Goal: Task Accomplishment & Management: Manage account settings

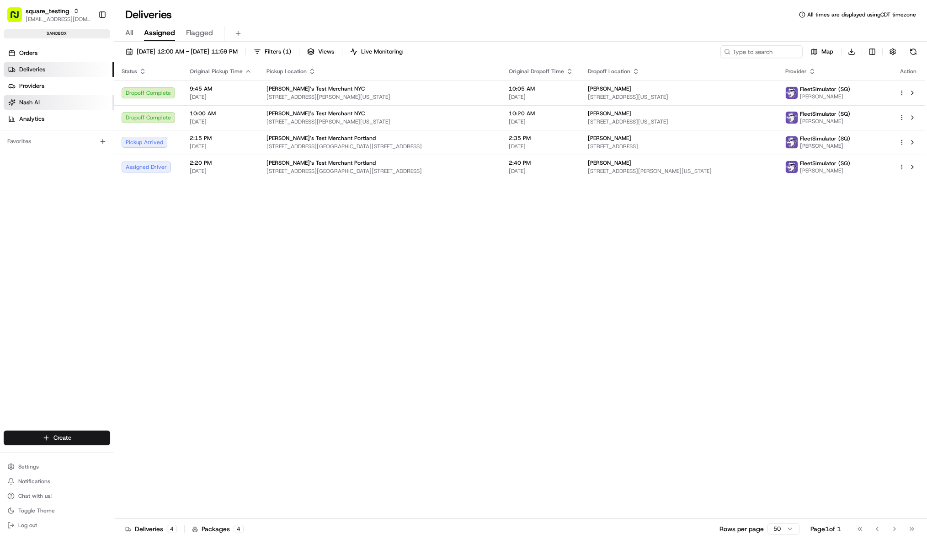
click at [42, 104] on link "Nash AI" at bounding box center [59, 102] width 110 height 15
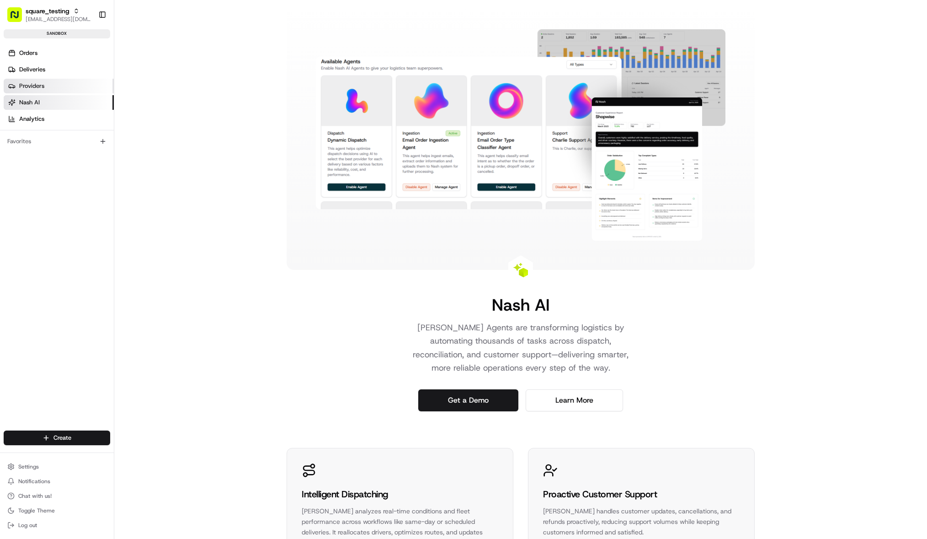
click at [46, 91] on link "Providers" at bounding box center [59, 86] width 110 height 15
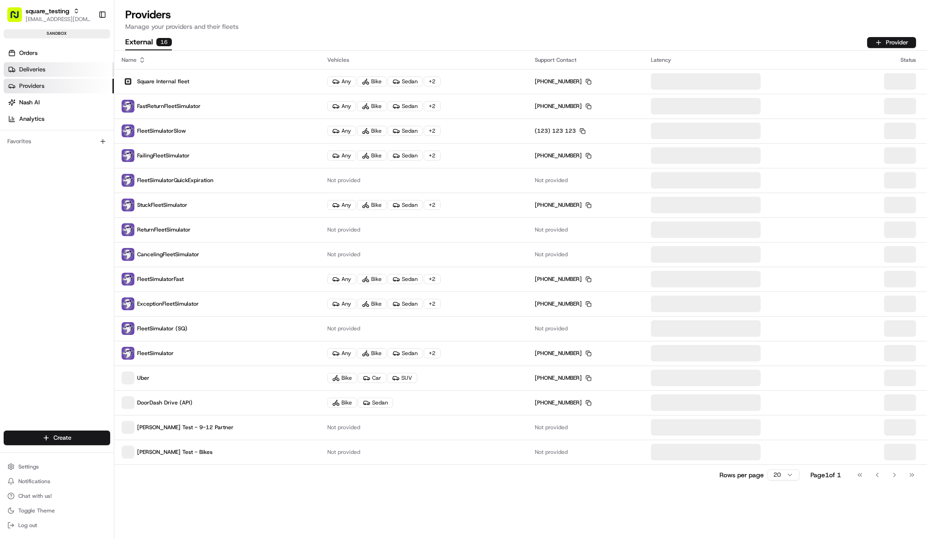
click at [45, 68] on link "Deliveries" at bounding box center [59, 69] width 110 height 15
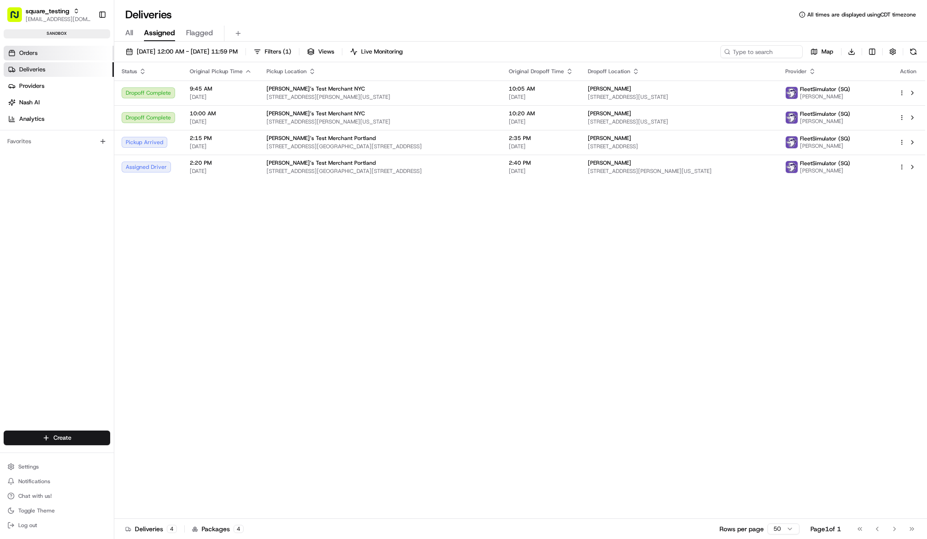
click at [39, 50] on link "Orders" at bounding box center [59, 53] width 110 height 15
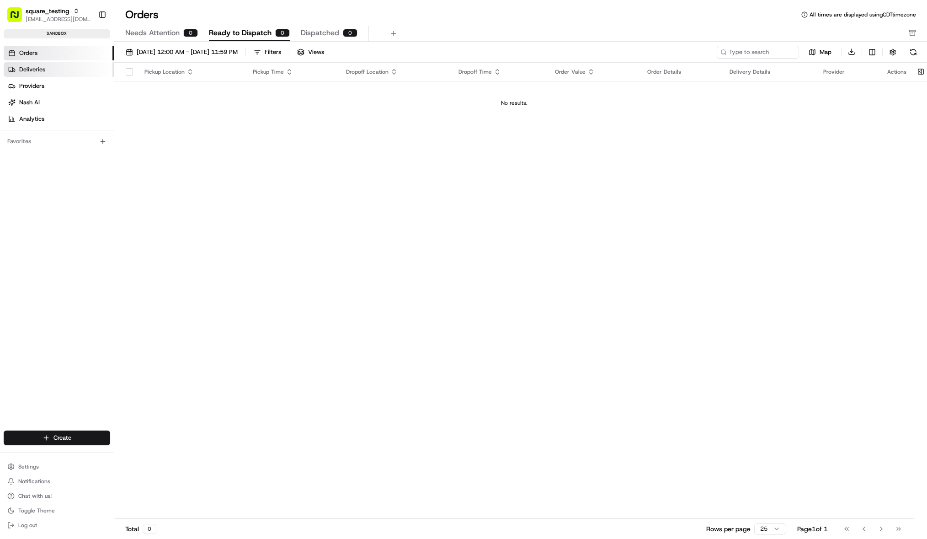
click at [27, 72] on span "Deliveries" at bounding box center [32, 69] width 26 height 8
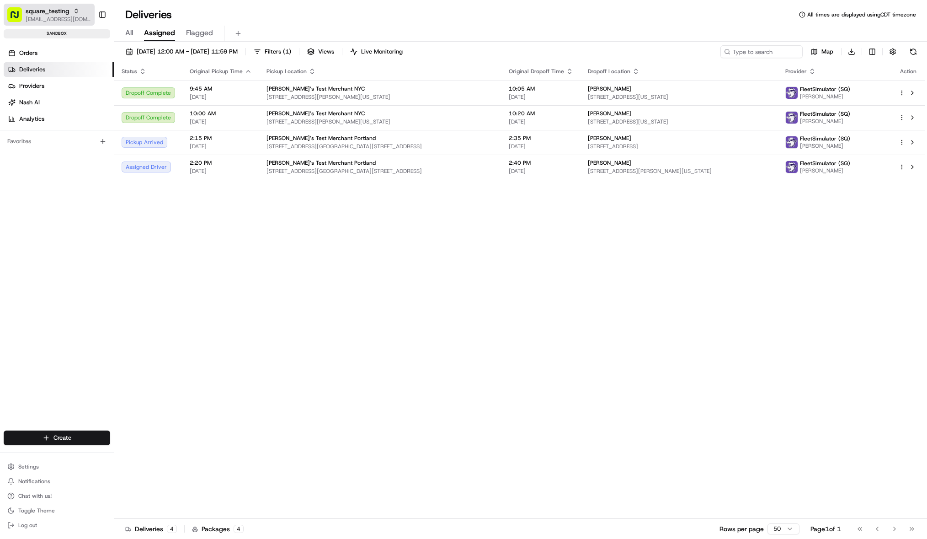
click at [59, 8] on span "square_testing" at bounding box center [48, 10] width 44 height 9
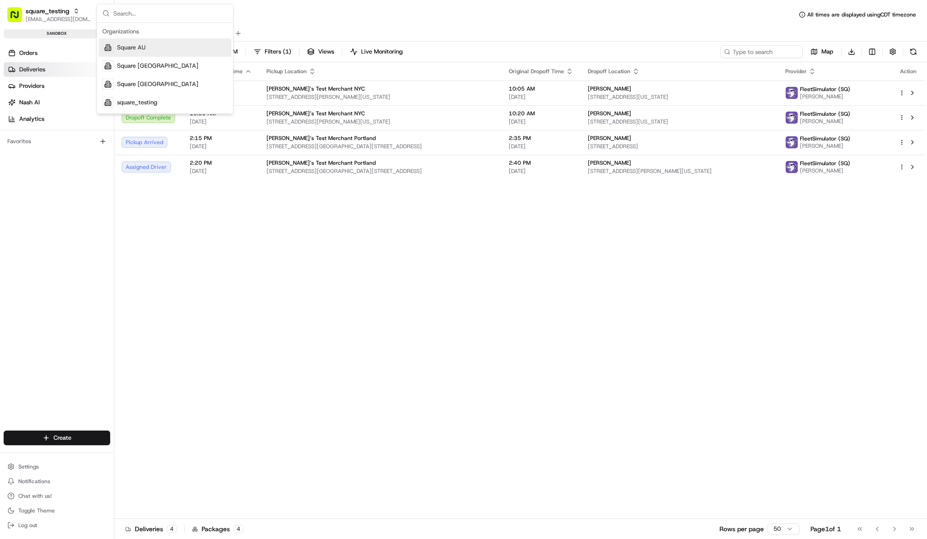
click at [138, 52] on div "Square AU" at bounding box center [165, 47] width 133 height 18
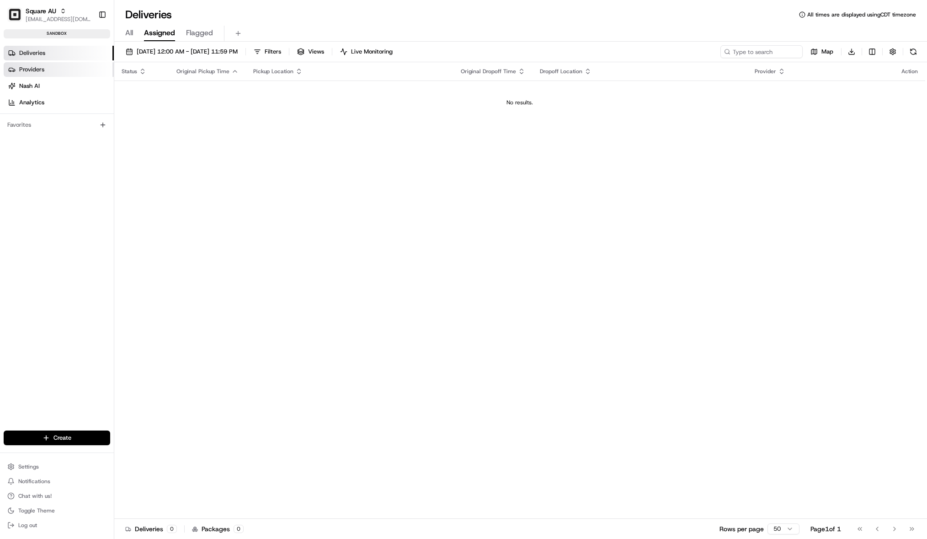
click at [51, 70] on link "Providers" at bounding box center [59, 69] width 110 height 15
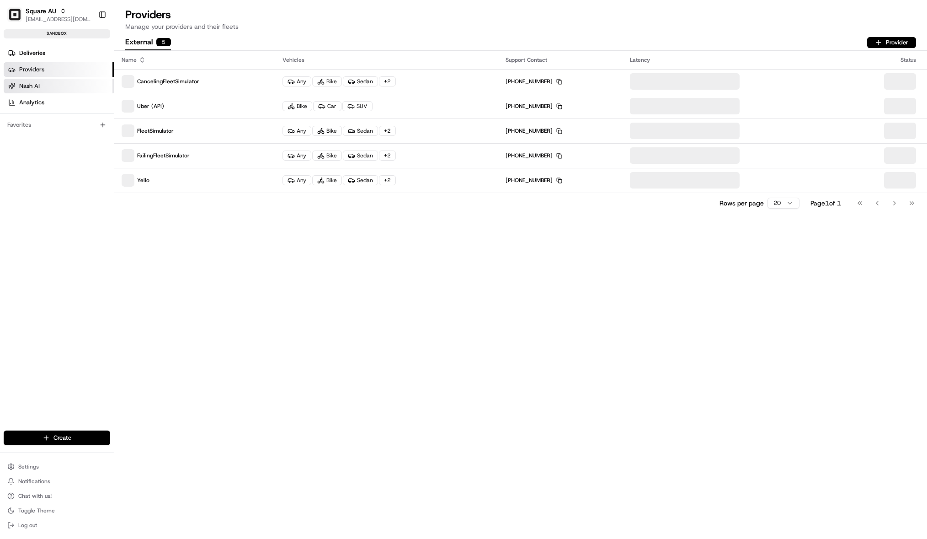
click at [39, 85] on span "Nash AI" at bounding box center [29, 86] width 21 height 8
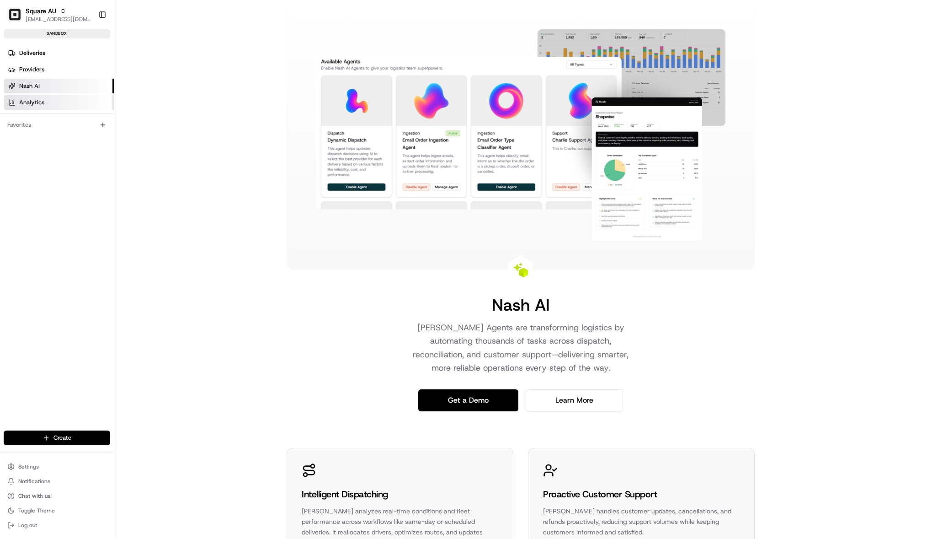
click at [36, 104] on span "Analytics" at bounding box center [31, 102] width 25 height 8
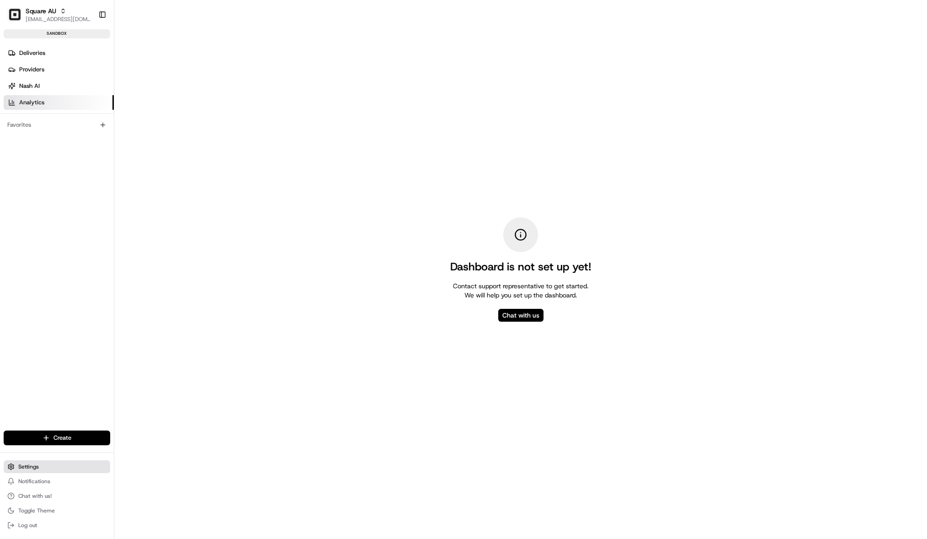
click at [27, 468] on span "Settings" at bounding box center [28, 466] width 21 height 7
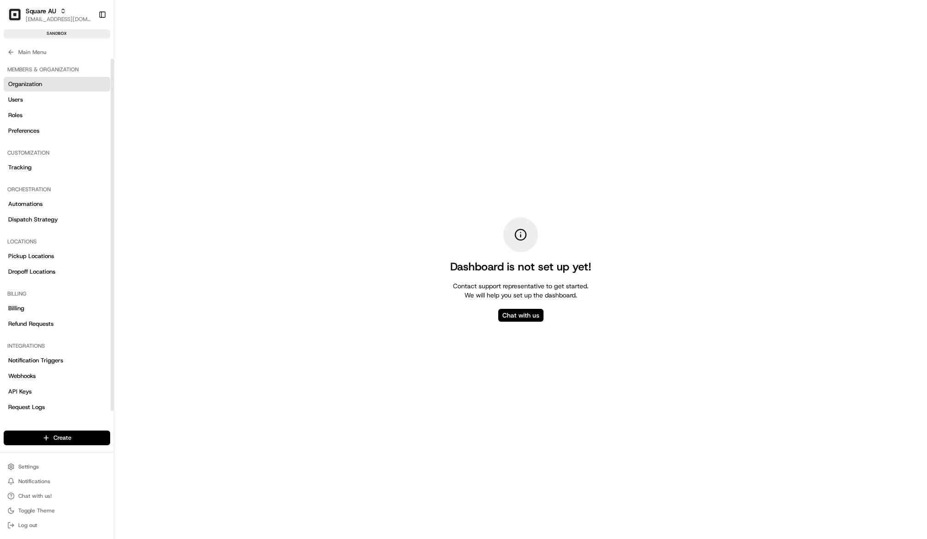
click at [32, 82] on span "Organization" at bounding box center [25, 84] width 34 height 8
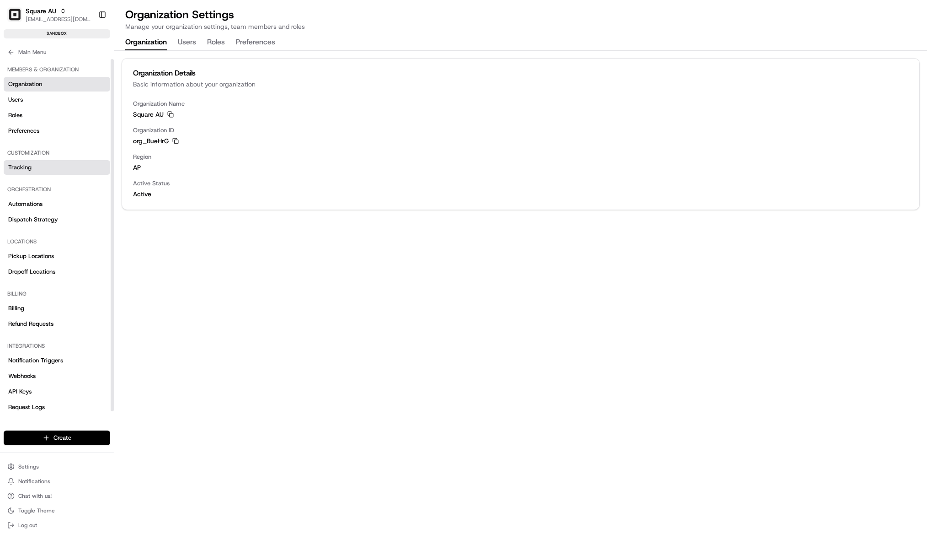
scroll to position [4, 0]
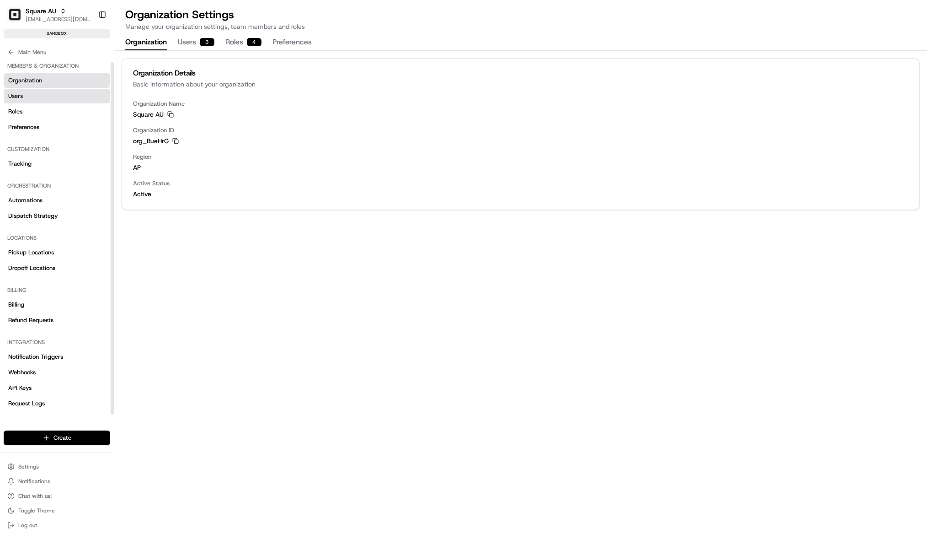
click at [34, 99] on link "Users" at bounding box center [57, 96] width 107 height 15
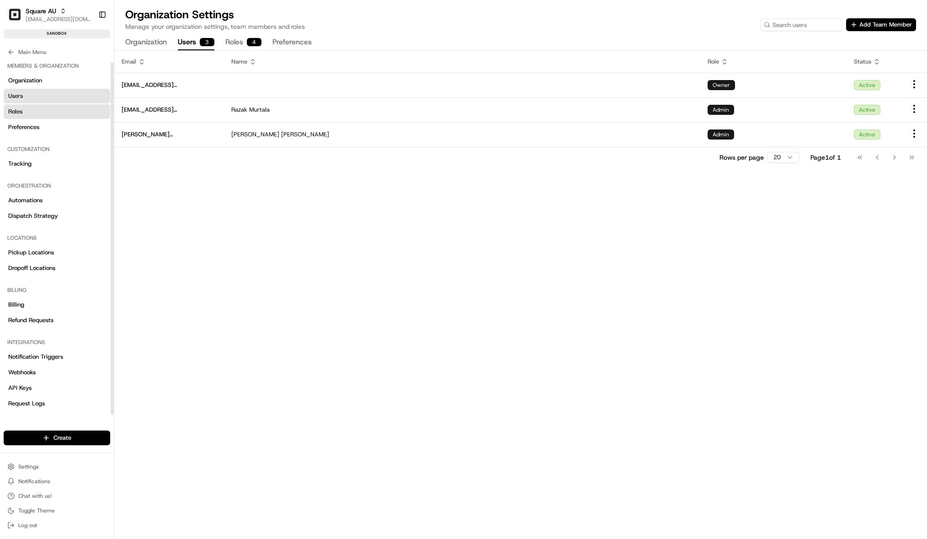
click at [32, 112] on link "Roles" at bounding box center [57, 111] width 107 height 15
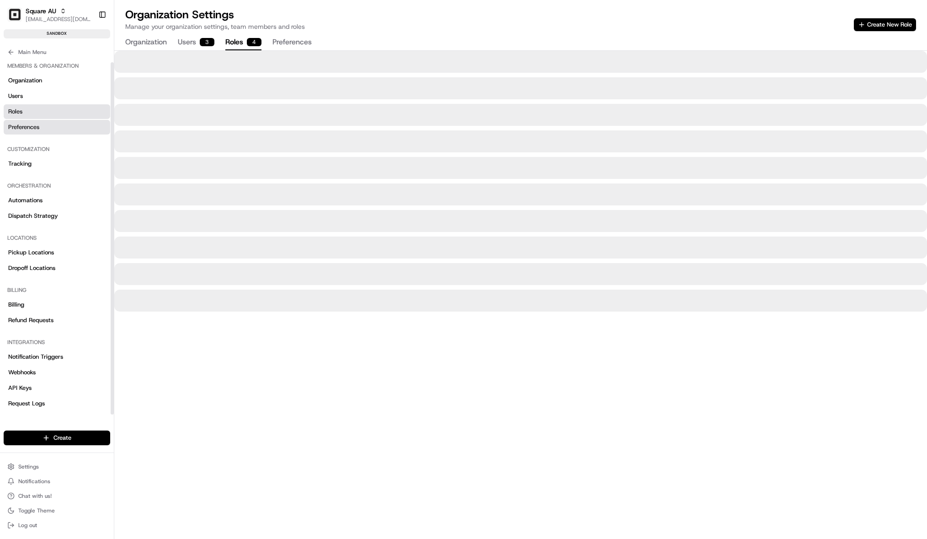
click at [30, 127] on span "Preferences" at bounding box center [23, 127] width 31 height 8
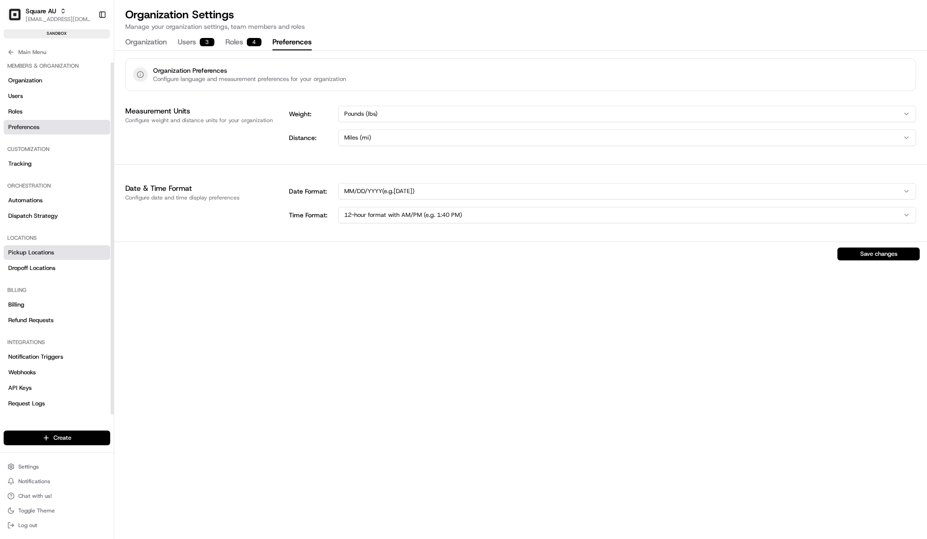
click at [28, 249] on span "Pickup Locations" at bounding box center [31, 252] width 46 height 8
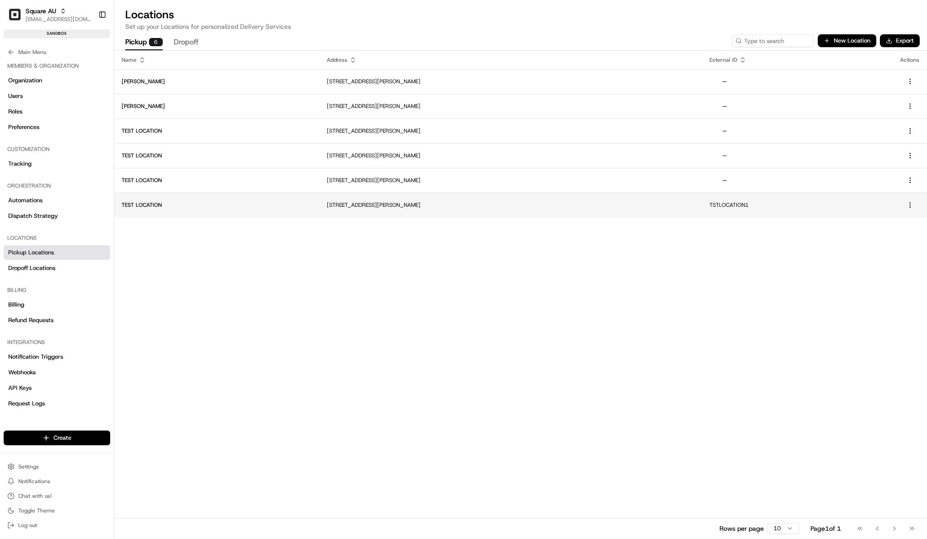
click at [547, 208] on p "[STREET_ADDRESS][PERSON_NAME]" at bounding box center [511, 204] width 368 height 7
